Goal: Transaction & Acquisition: Purchase product/service

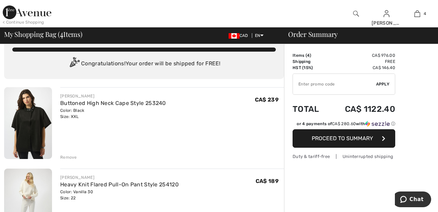
scroll to position [12, 0]
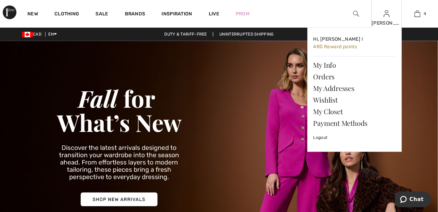
click at [387, 17] on img at bounding box center [387, 14] width 6 height 8
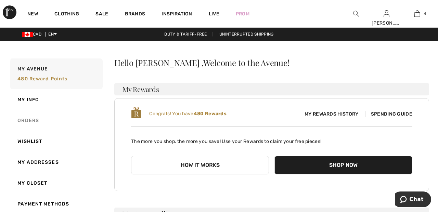
click at [31, 121] on link "Orders" at bounding box center [56, 120] width 94 height 21
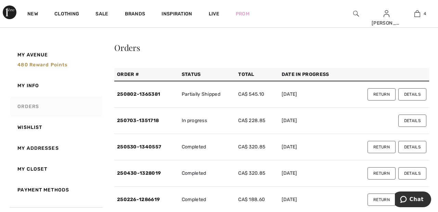
scroll to position [12, 0]
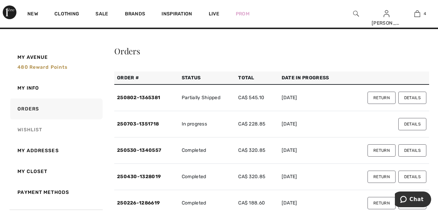
click at [39, 129] on link "Wishlist" at bounding box center [56, 130] width 94 height 21
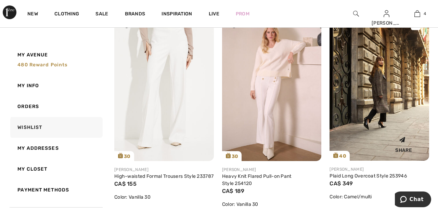
click at [385, 86] on img at bounding box center [380, 86] width 100 height 149
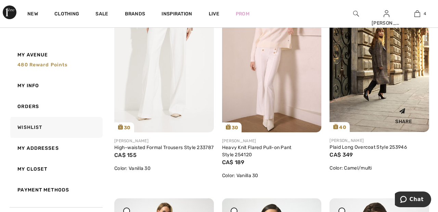
scroll to position [572, 0]
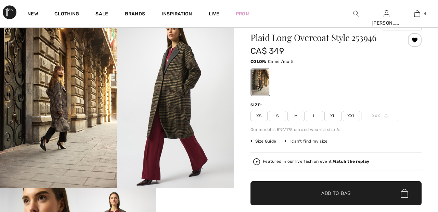
click at [354, 117] on span "XXL" at bounding box center [351, 116] width 17 height 10
click at [369, 198] on span "✔ Added to Bag Add to Bag" at bounding box center [336, 194] width 171 height 24
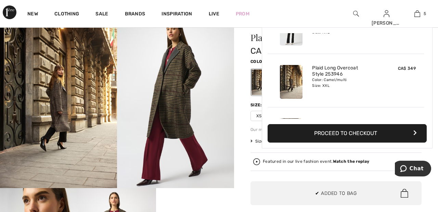
scroll to position [182, 0]
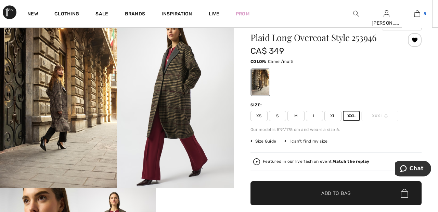
click at [419, 17] on img at bounding box center [418, 14] width 6 height 8
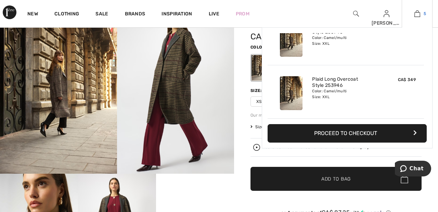
scroll to position [61, 0]
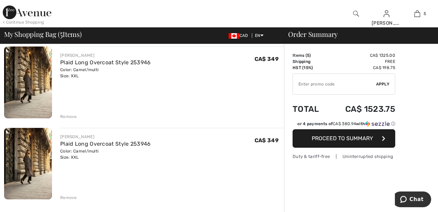
scroll to position [299, 0]
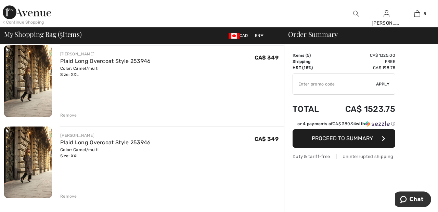
click at [74, 199] on div "Remove" at bounding box center [68, 197] width 17 height 6
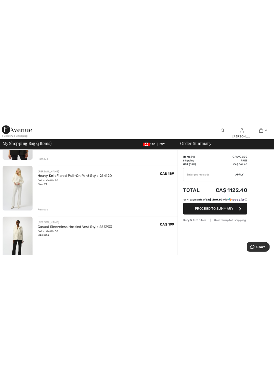
scroll to position [0, 0]
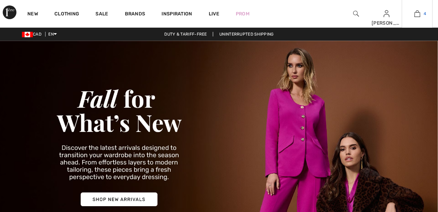
click at [423, 13] on link "4" at bounding box center [417, 14] width 30 height 8
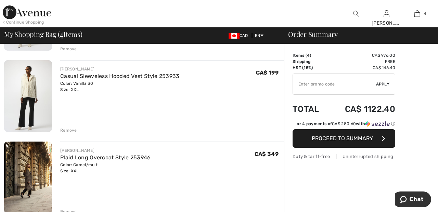
scroll to position [203, 0]
click at [68, 129] on div "Remove" at bounding box center [68, 130] width 17 height 6
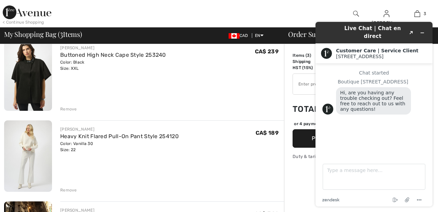
scroll to position [62, 0]
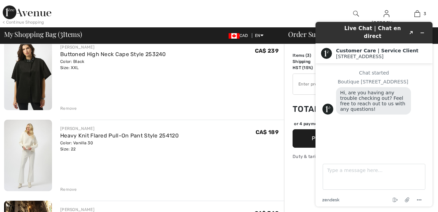
click at [267, 171] on div "[PERSON_NAME] Heavy Knit Flared Pull-On Pant Style 254120 Color: Vanilla 30 Siz…" at bounding box center [172, 156] width 224 height 73
click at [410, 43] on div "My Shopping Bag ( 3 Items) CAD EN English Français Order Summary" at bounding box center [219, 35] width 438 height 16
click at [295, 8] on div "< Continue Shopping [PERSON_NAME] Hi, [PERSON_NAME] ! 480 Reward points My Info…" at bounding box center [219, 13] width 438 height 27
click at [423, 33] on icon "Minimize widget" at bounding box center [422, 33] width 3 height 0
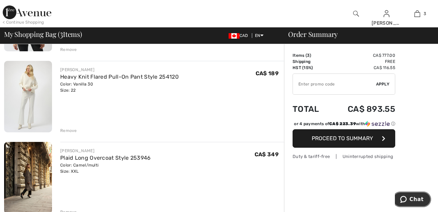
scroll to position [0, 0]
